Goal: Task Accomplishment & Management: Use online tool/utility

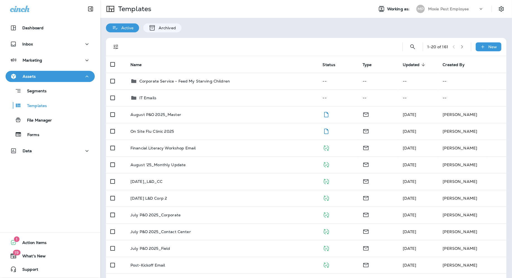
click at [459, 9] on p "Moxie Pest Employee" at bounding box center [448, 9] width 41 height 4
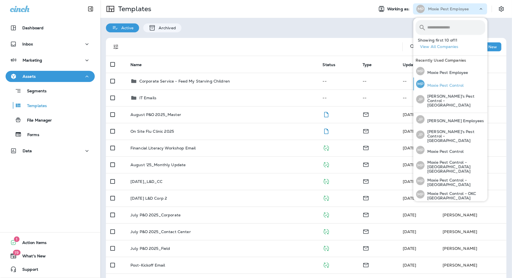
click at [439, 86] on p "Moxie Pest Control" at bounding box center [444, 85] width 39 height 4
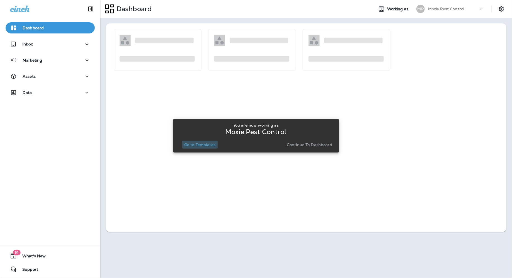
click at [193, 144] on p "Go to Templates" at bounding box center [199, 145] width 31 height 4
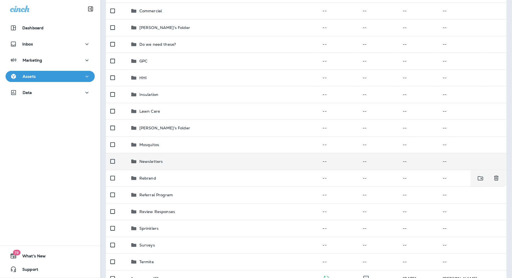
scroll to position [88, 0]
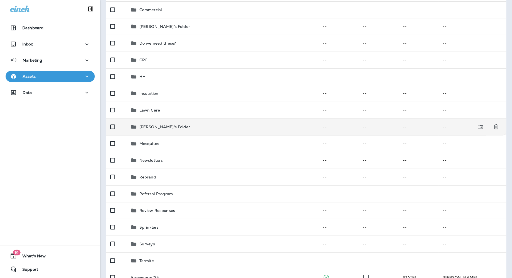
click at [155, 131] on td "[PERSON_NAME]'s Folder" at bounding box center [222, 127] width 192 height 17
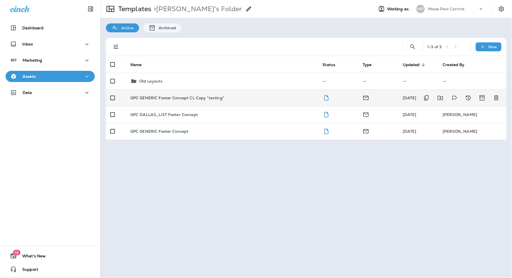
click at [159, 102] on td "GPC GENERIC Footer Concept CL Copy *testing*" at bounding box center [222, 98] width 192 height 17
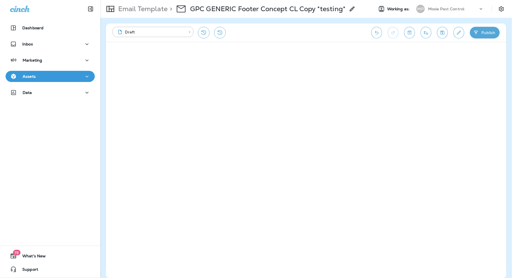
click at [377, 30] on icon "Undo" at bounding box center [377, 33] width 6 height 6
click at [377, 34] on icon "Undo" at bounding box center [377, 33] width 6 height 6
click at [392, 33] on icon "Redo" at bounding box center [393, 33] width 6 height 6
click at [375, 32] on icon "Undo" at bounding box center [377, 33] width 6 height 6
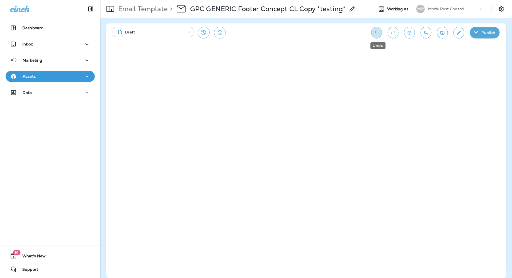
click at [376, 32] on icon "Undo" at bounding box center [377, 33] width 6 height 6
click at [379, 39] on div "**********" at bounding box center [306, 32] width 401 height 18
click at [379, 35] on icon "Undo" at bounding box center [377, 33] width 6 height 6
click at [379, 30] on icon "Undo" at bounding box center [377, 33] width 6 height 6
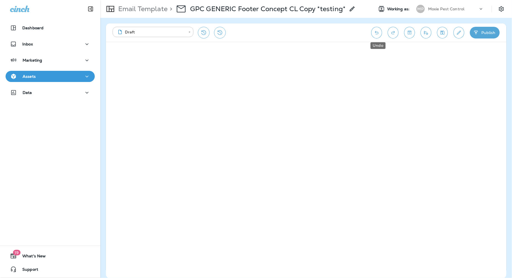
click at [378, 33] on icon "Undo" at bounding box center [377, 33] width 6 height 6
click at [395, 32] on icon "Redo" at bounding box center [393, 33] width 6 height 6
click at [375, 32] on icon "Undo" at bounding box center [377, 33] width 6 height 6
click at [37, 30] on p "Dashboard" at bounding box center [32, 28] width 21 height 4
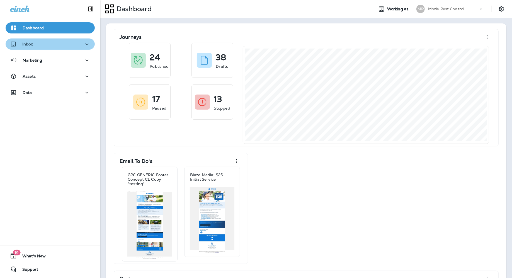
click at [31, 47] on div "Inbox" at bounding box center [21, 44] width 23 height 7
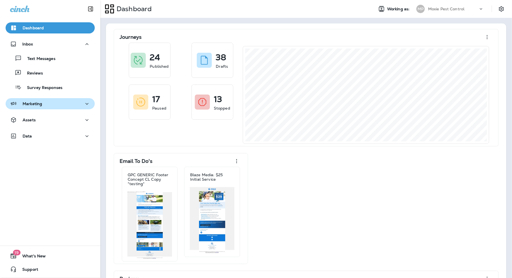
click at [35, 105] on p "Marketing" at bounding box center [33, 104] width 20 height 4
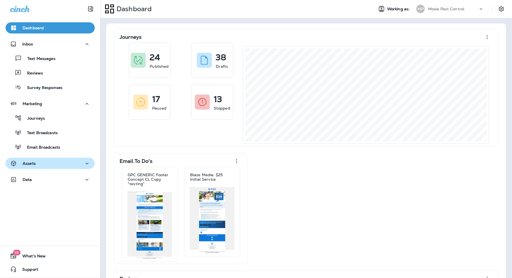
click at [32, 165] on p "Assets" at bounding box center [29, 163] width 13 height 4
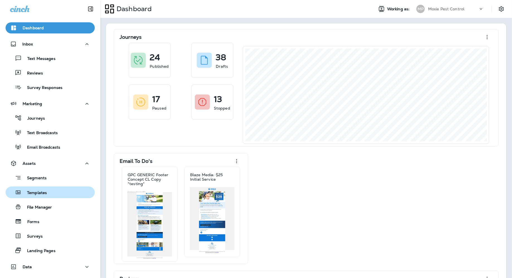
click at [40, 191] on p "Templates" at bounding box center [33, 192] width 25 height 5
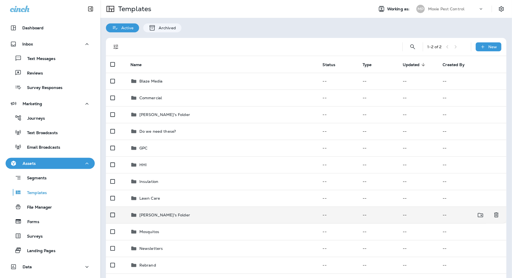
click at [153, 214] on p "[PERSON_NAME]'s Folder" at bounding box center [164, 215] width 51 height 4
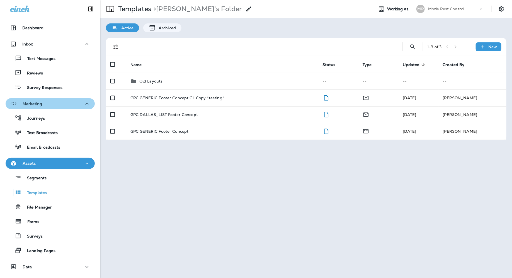
click at [50, 108] on button "Marketing" at bounding box center [50, 103] width 89 height 11
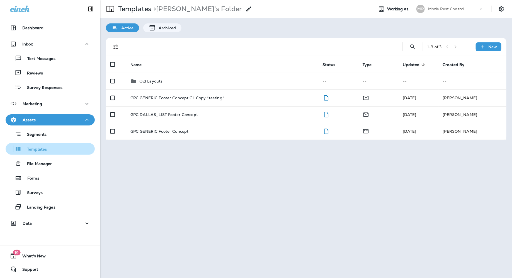
click at [35, 148] on p "Templates" at bounding box center [33, 149] width 25 height 5
click at [138, 10] on p "Templates" at bounding box center [133, 9] width 35 height 8
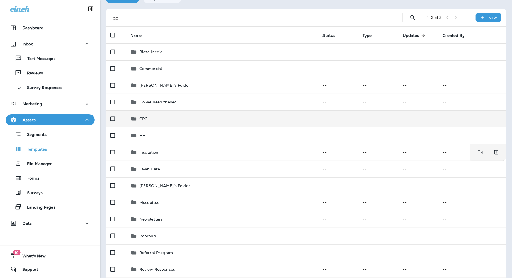
scroll to position [41, 0]
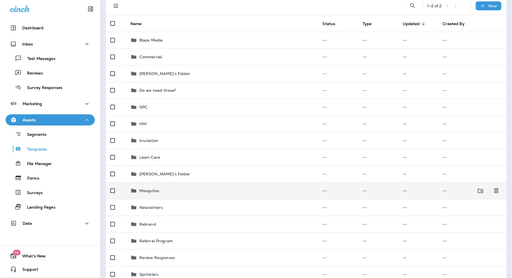
click at [147, 191] on p "Mosquitos" at bounding box center [149, 191] width 20 height 4
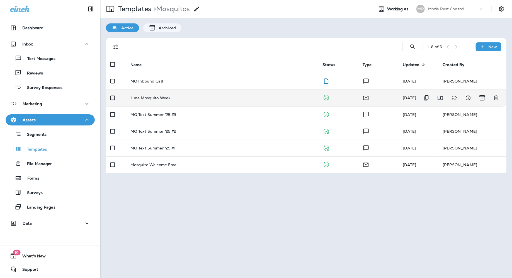
click at [151, 100] on td "June Mosquito Week" at bounding box center [222, 98] width 192 height 17
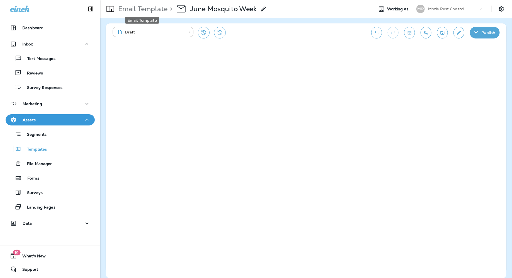
click at [149, 11] on p "Email Template" at bounding box center [142, 9] width 52 height 8
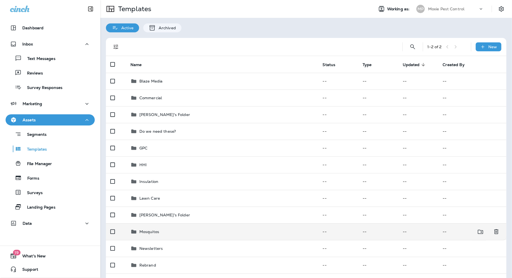
click at [144, 232] on p "Mosquitos" at bounding box center [149, 232] width 20 height 4
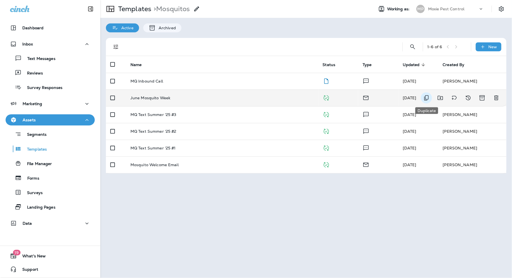
click at [428, 98] on icon "Duplicate" at bounding box center [426, 98] width 7 height 7
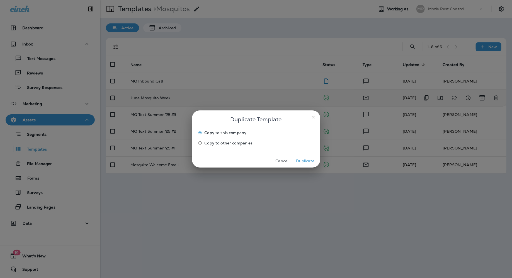
click at [310, 161] on button "Duplicate" at bounding box center [305, 161] width 21 height 9
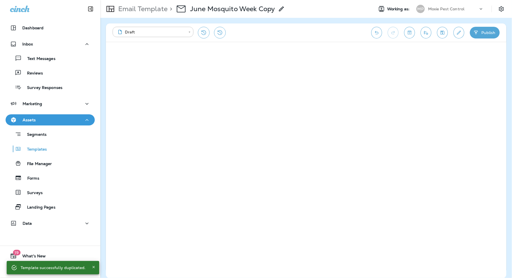
click at [282, 11] on icon at bounding box center [281, 9] width 7 height 7
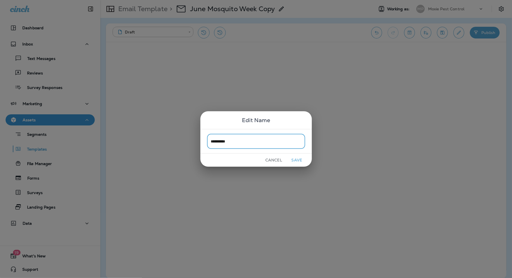
type input "**********"
click at [301, 162] on button "Save" at bounding box center [297, 160] width 21 height 9
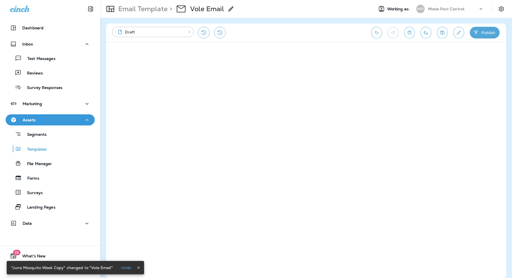
click at [152, 11] on p "Email Template" at bounding box center [142, 9] width 52 height 8
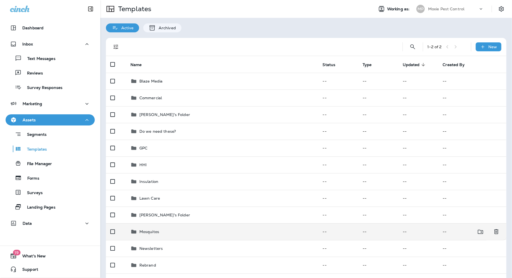
click at [151, 234] on div "Mosquitos" at bounding box center [149, 231] width 20 height 7
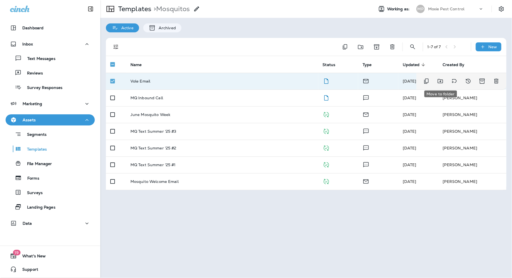
click at [441, 82] on icon "Move to folder" at bounding box center [440, 81] width 5 height 4
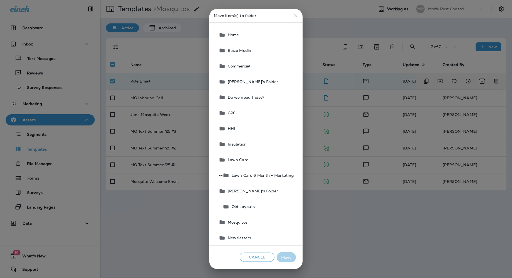
click at [249, 111] on button "GPC" at bounding box center [256, 113] width 79 height 16
click at [288, 246] on button "Move" at bounding box center [286, 257] width 19 height 10
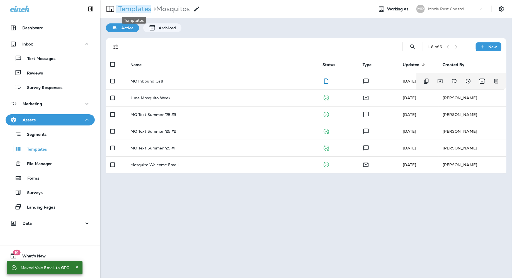
click at [135, 10] on p "Templates" at bounding box center [133, 9] width 35 height 8
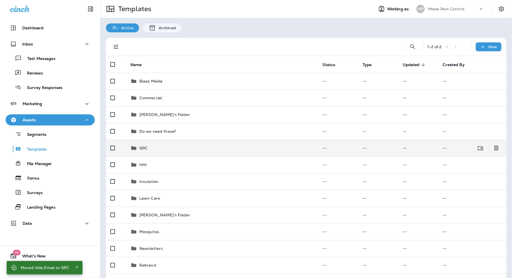
click at [149, 145] on div "GPC" at bounding box center [223, 148] width 184 height 7
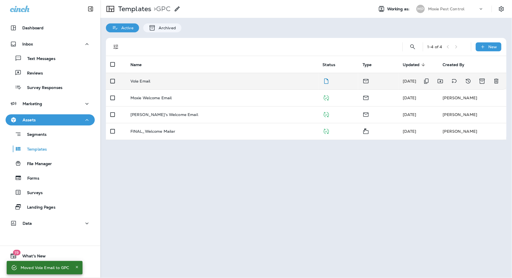
click at [144, 82] on p "Vole Email" at bounding box center [141, 81] width 20 height 4
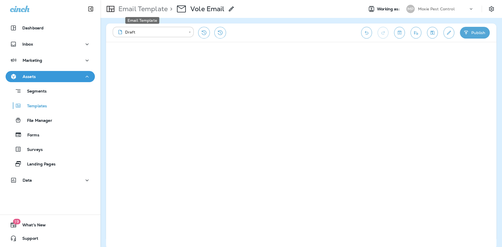
click at [131, 7] on p "Email Template" at bounding box center [142, 9] width 52 height 8
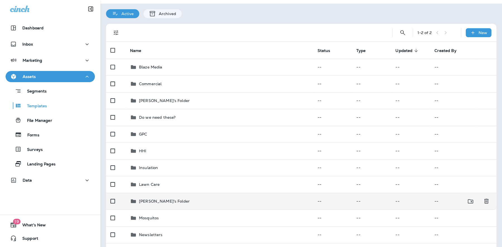
scroll to position [17, 0]
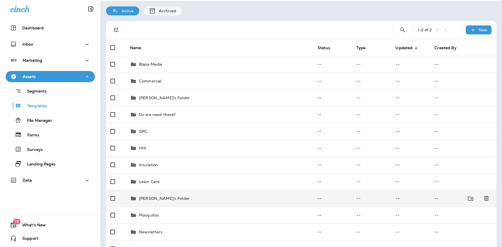
click at [155, 199] on p "[PERSON_NAME]'s Folder" at bounding box center [164, 198] width 51 height 4
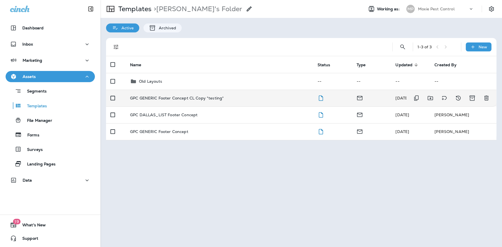
click at [170, 100] on td "GPC GENERIC Footer Concept CL Copy *testing*" at bounding box center [219, 98] width 187 height 17
